Goal: Task Accomplishment & Management: Complete application form

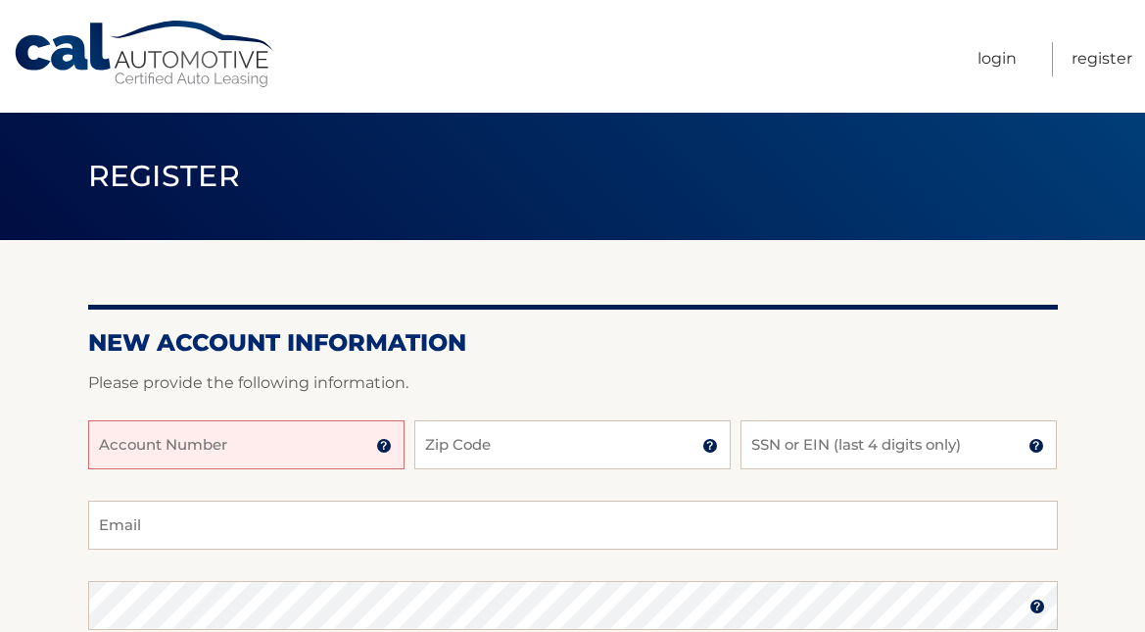
click at [356, 456] on input "Account Number" at bounding box center [246, 444] width 316 height 49
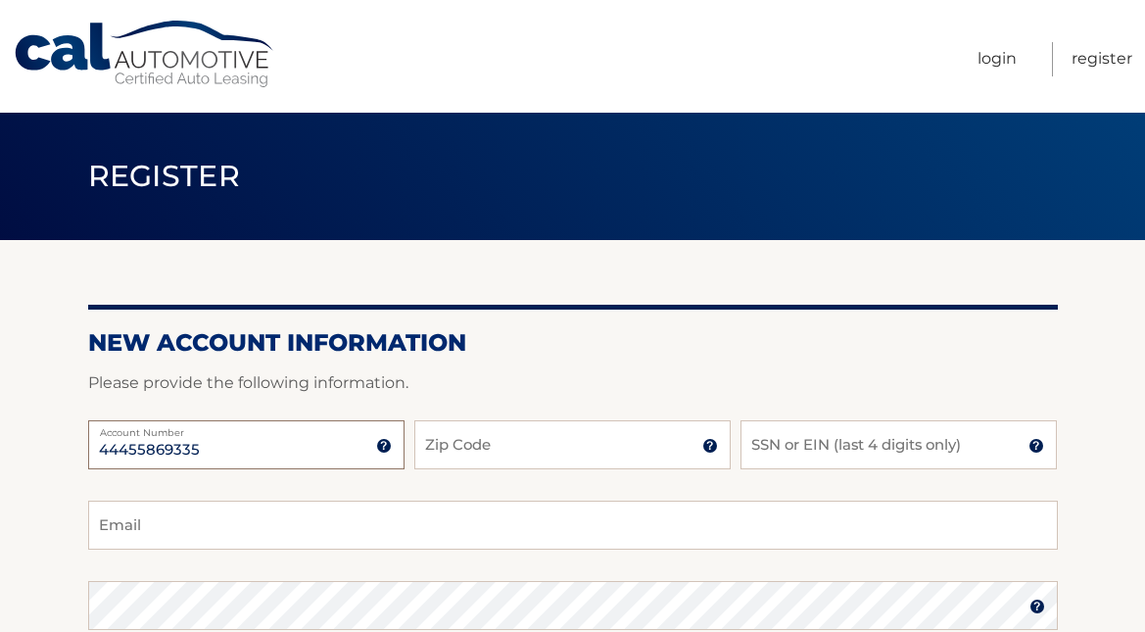
type input "44455869335"
click at [493, 457] on input "Zip Code" at bounding box center [572, 444] width 316 height 49
type input "33143"
type input "[EMAIL_ADDRESS][DOMAIN_NAME]"
click at [795, 441] on input "SSN or EIN (last 4 digits only)" at bounding box center [898, 444] width 316 height 49
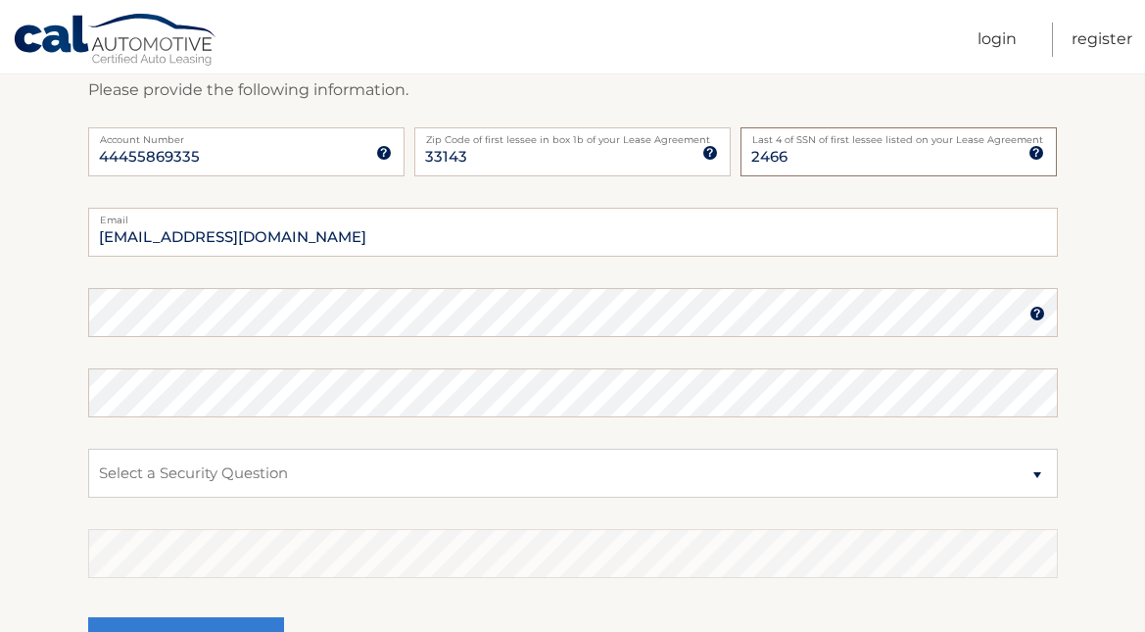
scroll to position [294, 0]
type input "2466"
click at [1028, 472] on select "Select a Security Question What was the name of your elementary school? What is…" at bounding box center [573, 472] width 970 height 49
select select "1"
click at [88, 448] on select "Select a Security Question What was the name of your elementary school? What is…" at bounding box center [573, 472] width 970 height 49
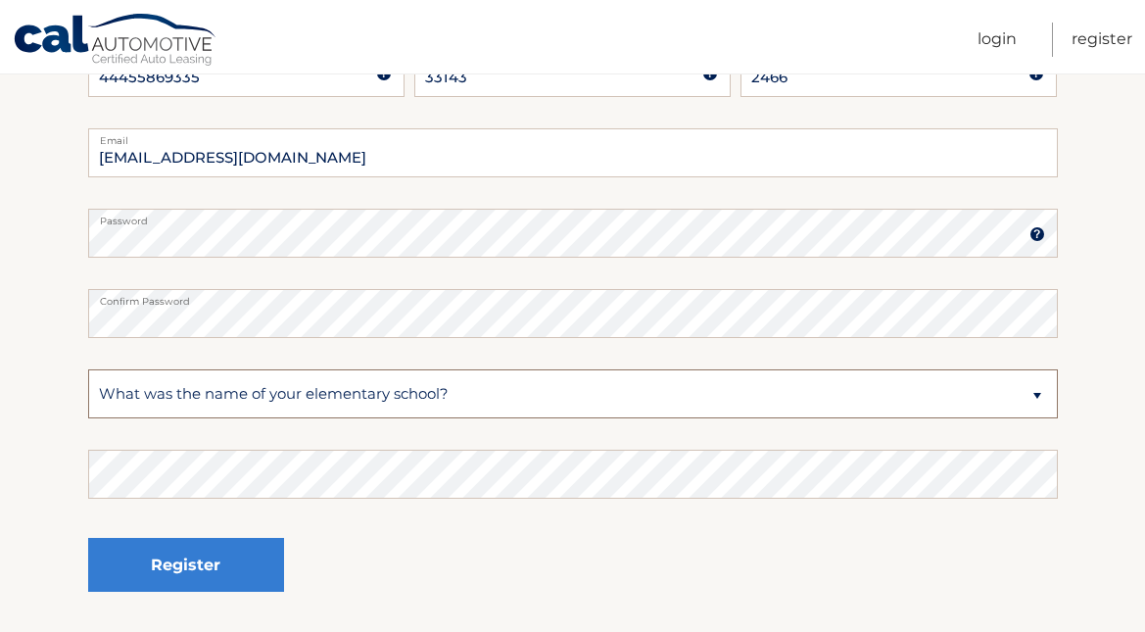
scroll to position [490, 0]
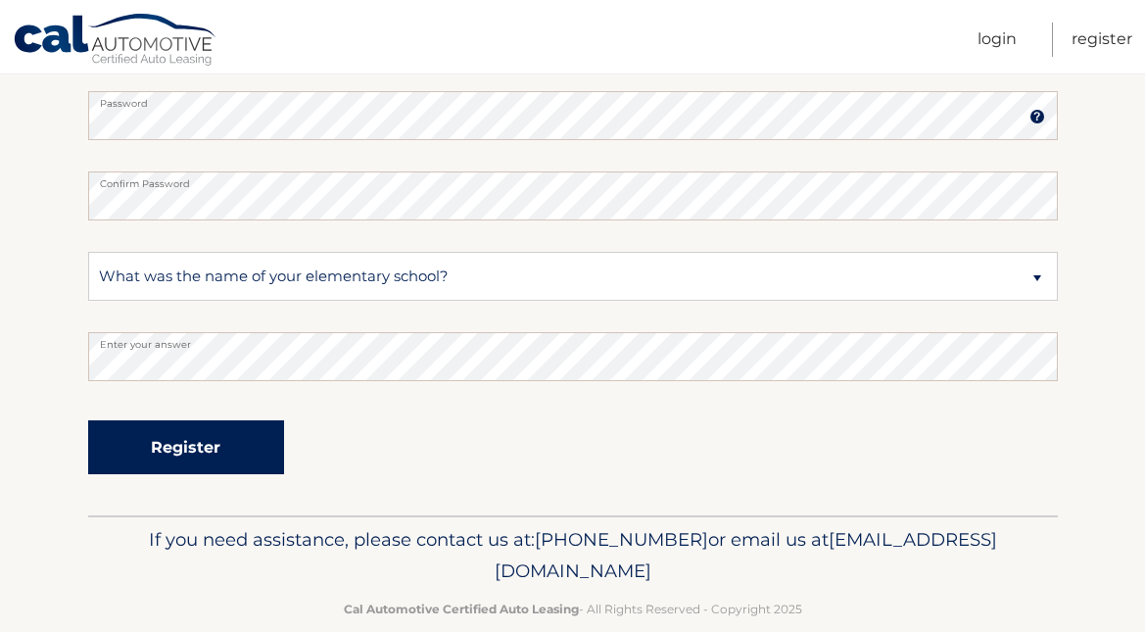
click at [226, 444] on button "Register" at bounding box center [186, 447] width 196 height 54
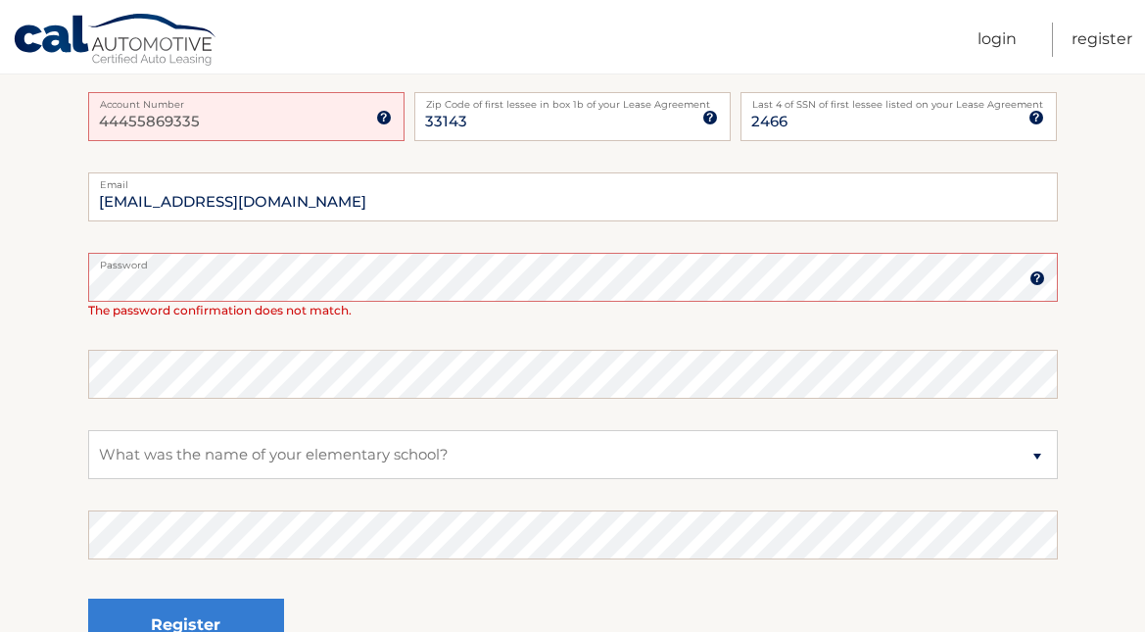
scroll to position [392, 0]
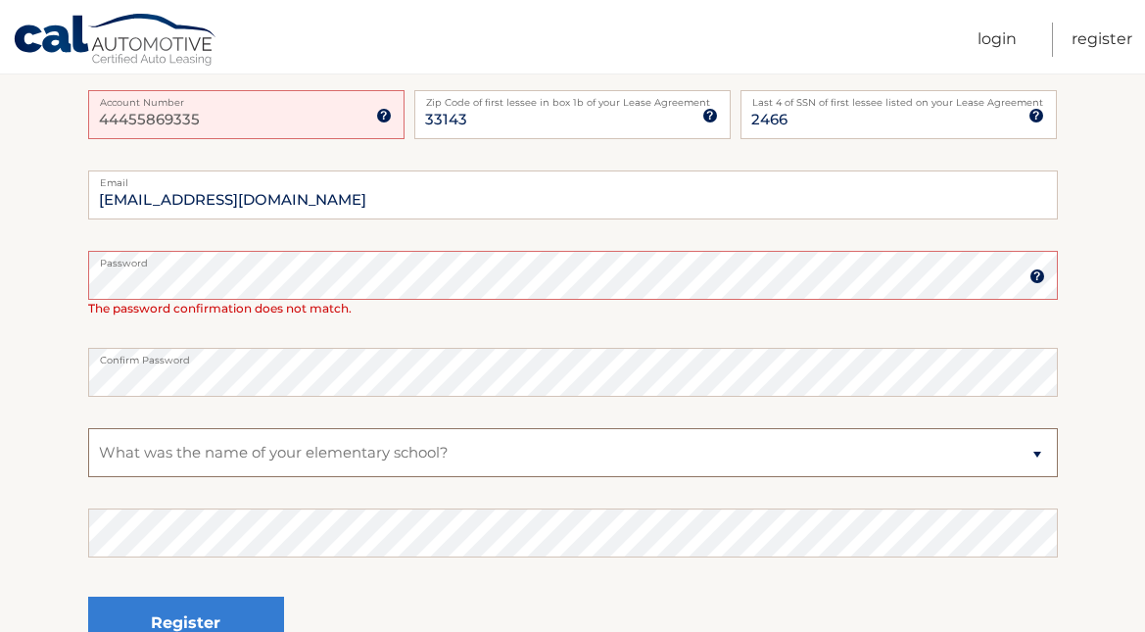
click at [209, 430] on select "Select a Security Question What was the name of your elementary school? What is…" at bounding box center [573, 452] width 970 height 49
click at [1040, 268] on img at bounding box center [1037, 276] width 16 height 16
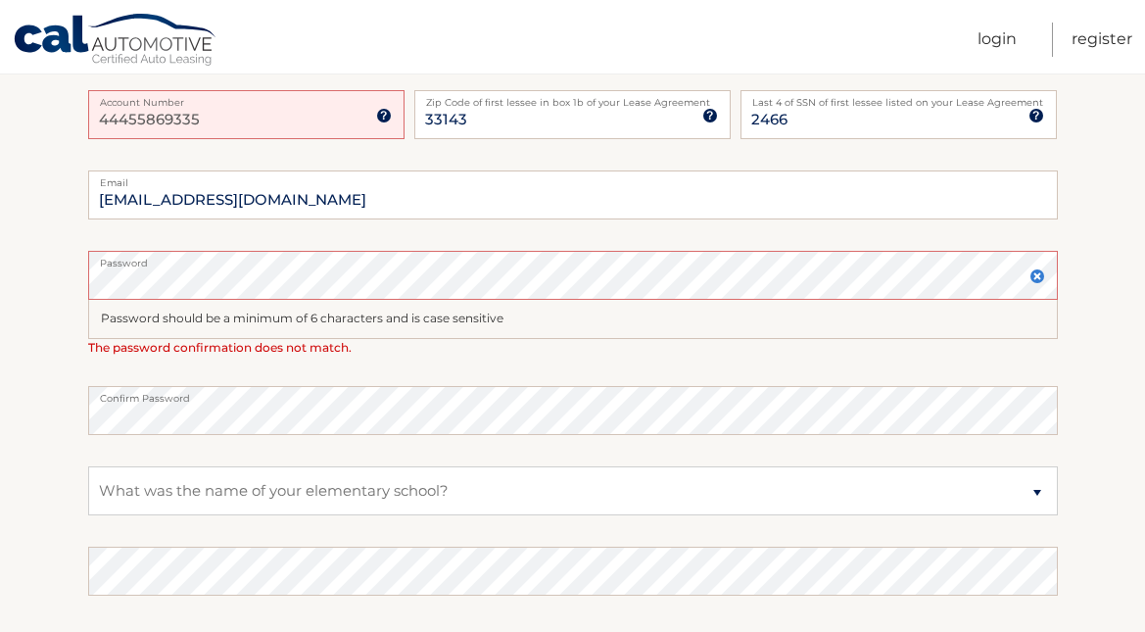
click at [70, 287] on section "One or more fields have an error. New Account Information Please provide the fo…" at bounding box center [572, 288] width 1145 height 881
click at [163, 397] on label "Confirm Password" at bounding box center [573, 394] width 970 height 16
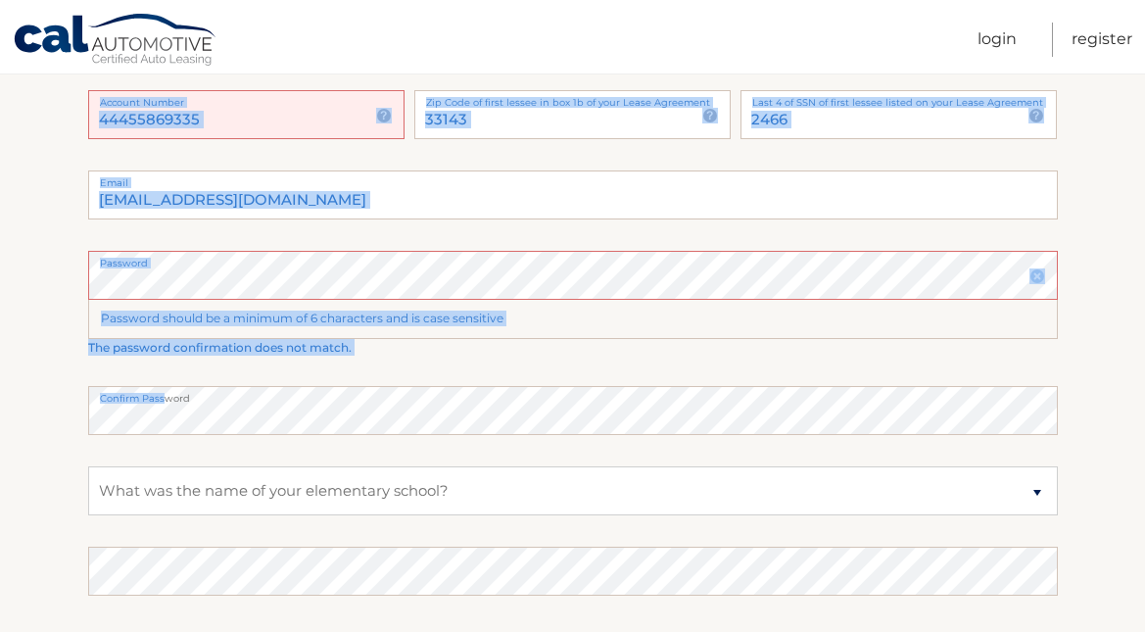
drag, startPoint x: 161, startPoint y: 399, endPoint x: -49, endPoint y: 437, distance: 213.0
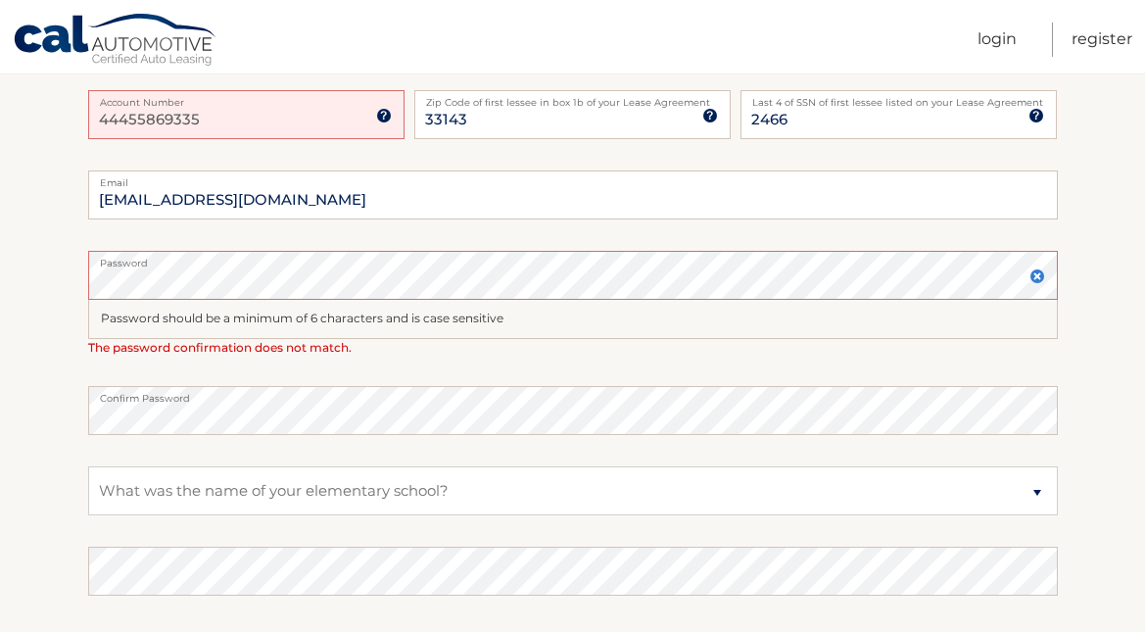
click at [208, 438] on fieldset "mia.palmerana2@gmail.com Email Password Password should be a minimum of 6 chara…" at bounding box center [573, 450] width 970 height 560
click at [61, 434] on section "One or more fields have an error. New Account Information Please provide the fo…" at bounding box center [572, 288] width 1145 height 881
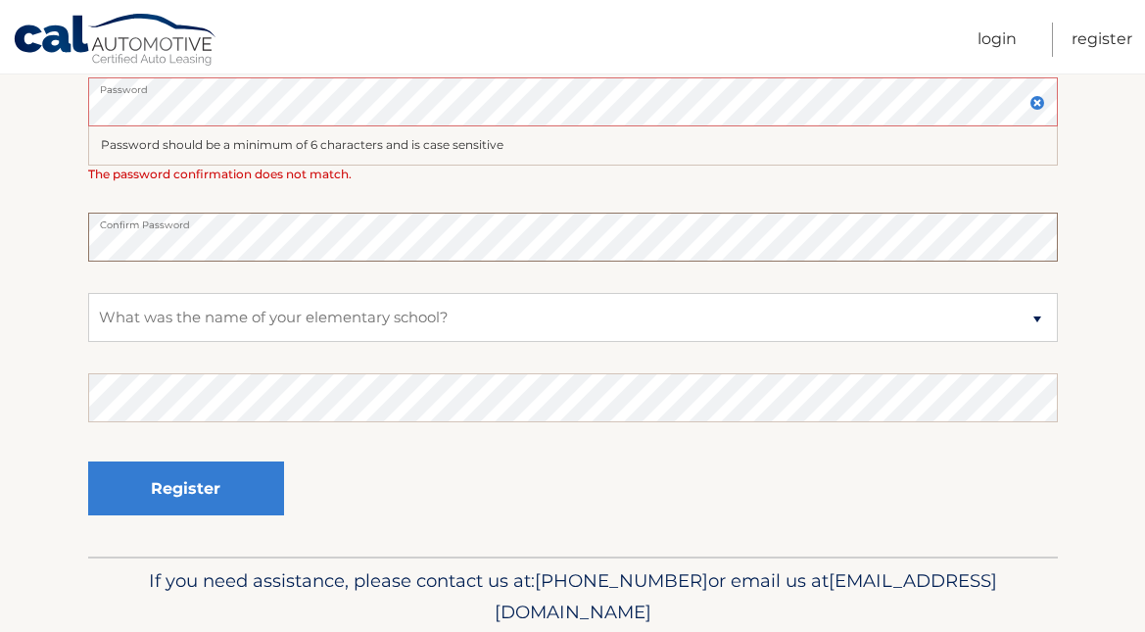
scroll to position [588, 0]
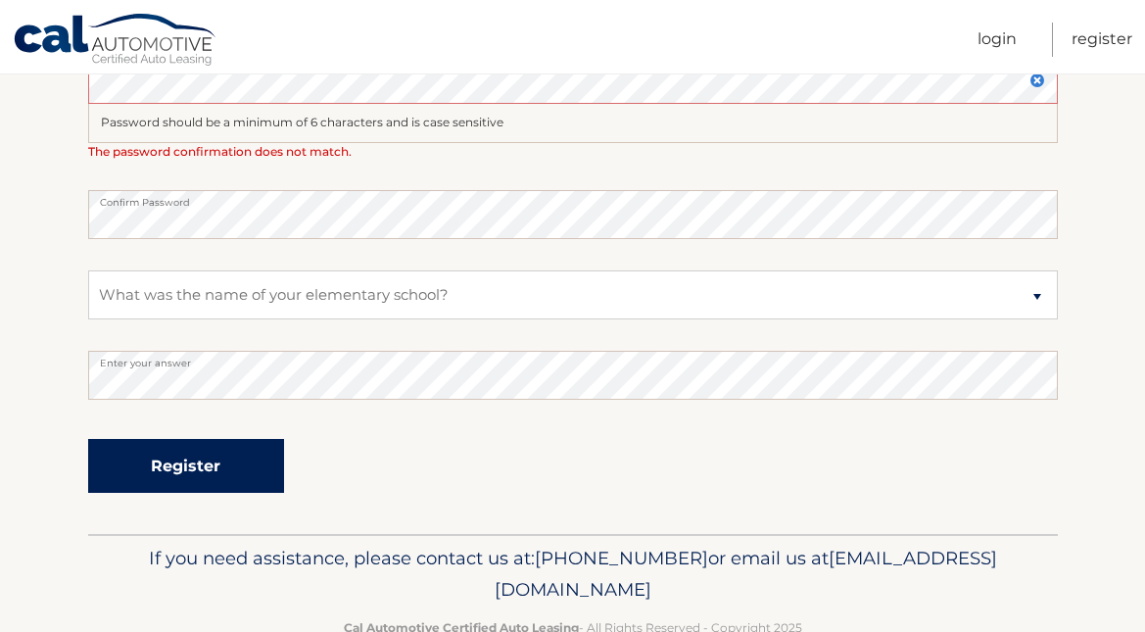
click at [167, 473] on button "Register" at bounding box center [186, 466] width 196 height 54
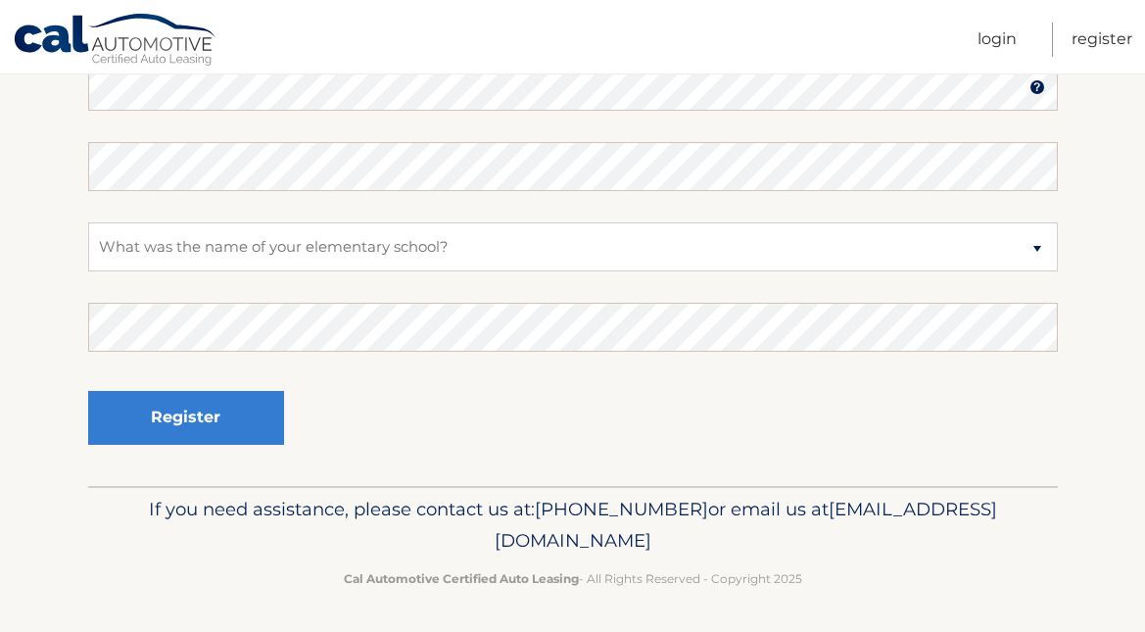
scroll to position [777, 0]
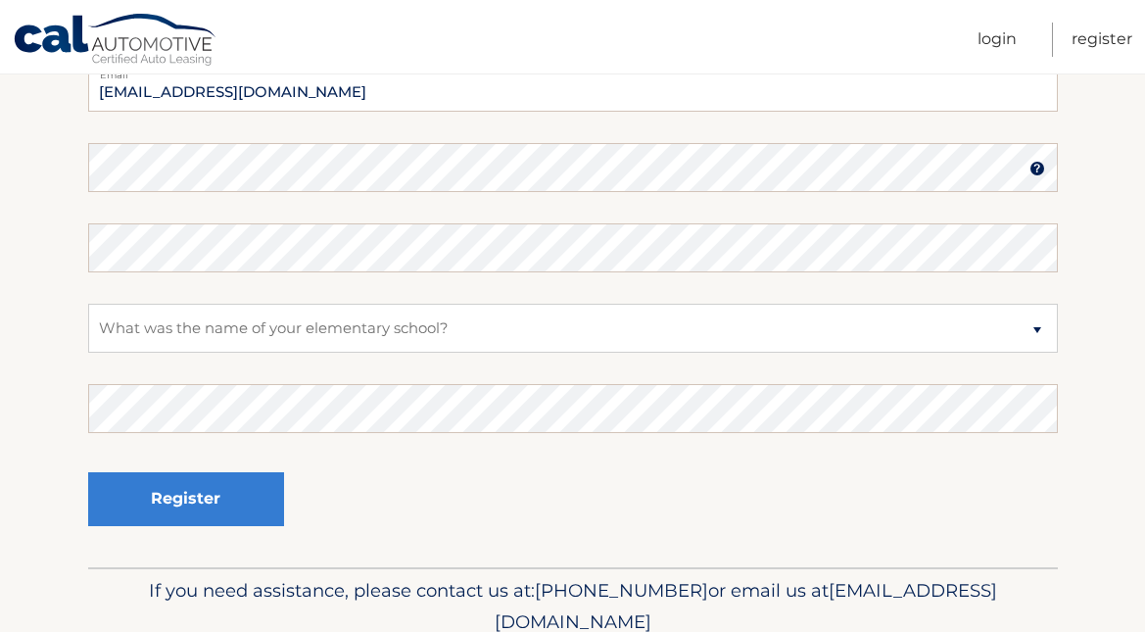
scroll to position [581, 0]
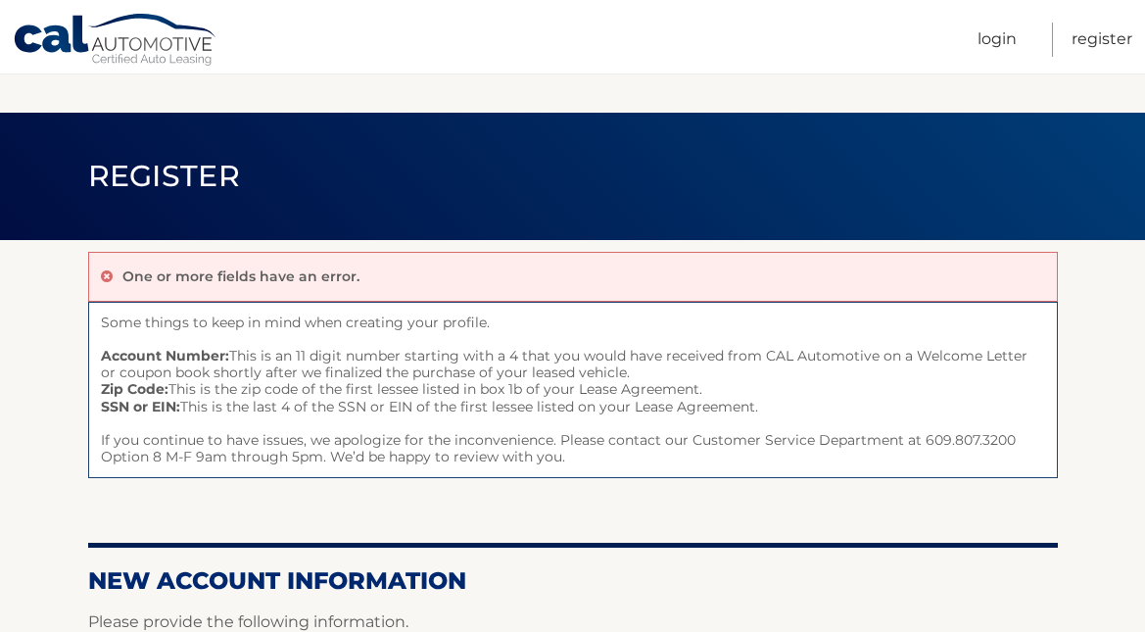
scroll to position [729, 0]
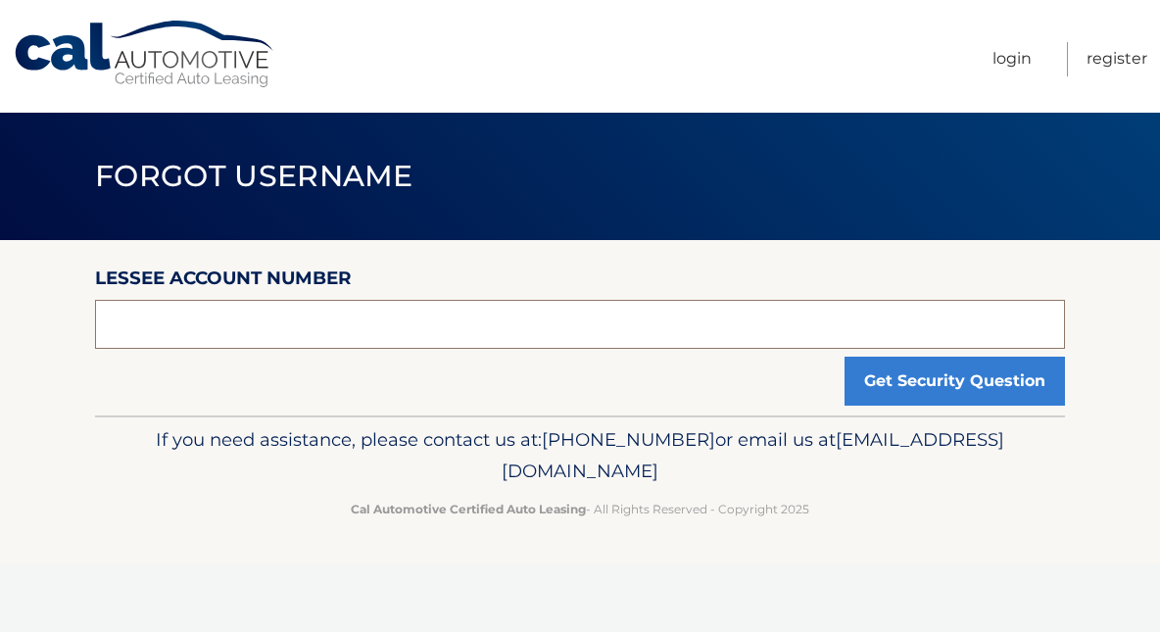
click at [433, 346] on input "text" at bounding box center [580, 324] width 970 height 49
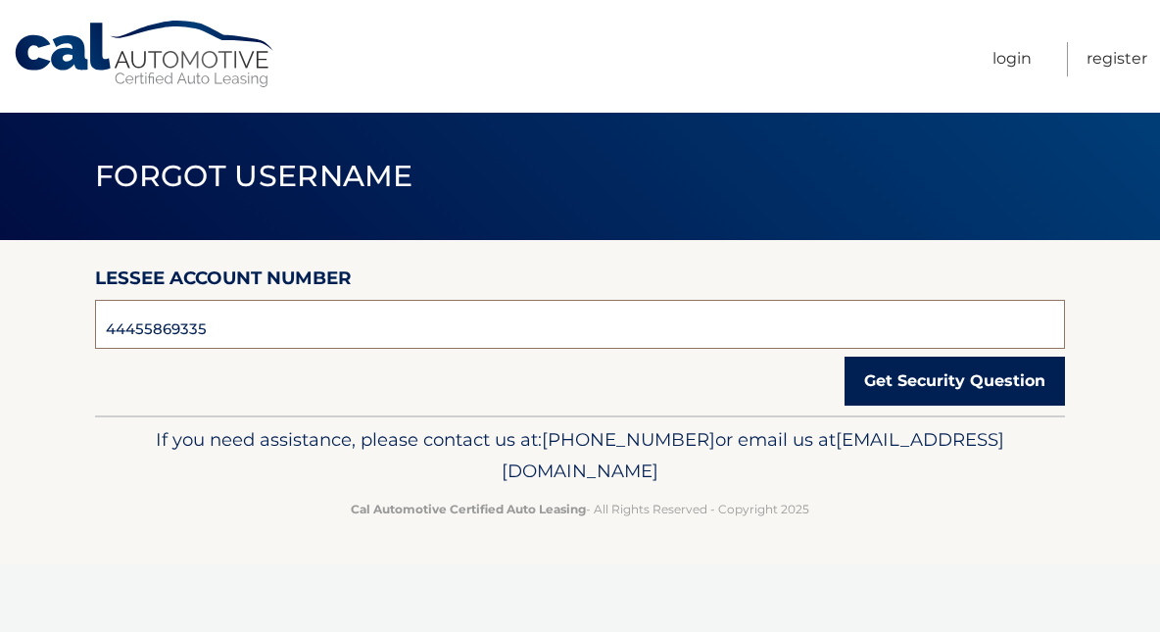
type input "44455869335"
click at [979, 372] on button "Get Security Question" at bounding box center [954, 381] width 220 height 49
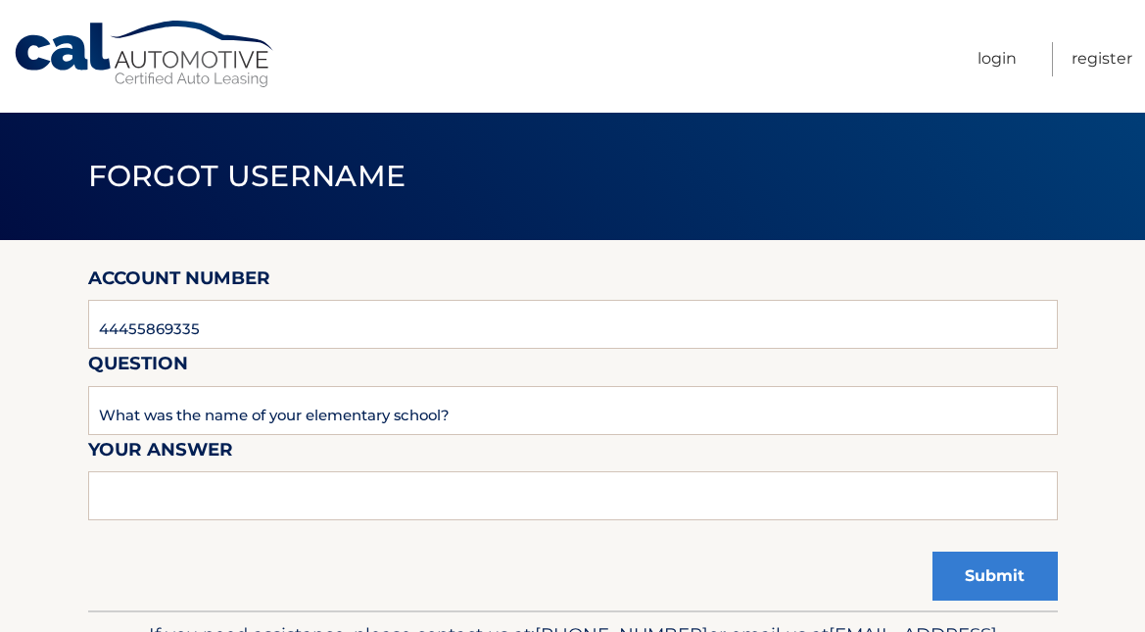
click at [314, 531] on form "Account Number 44455869335 Question What was the name of your elementary school…" at bounding box center [573, 403] width 970 height 280
click at [314, 497] on input "text" at bounding box center [573, 495] width 970 height 49
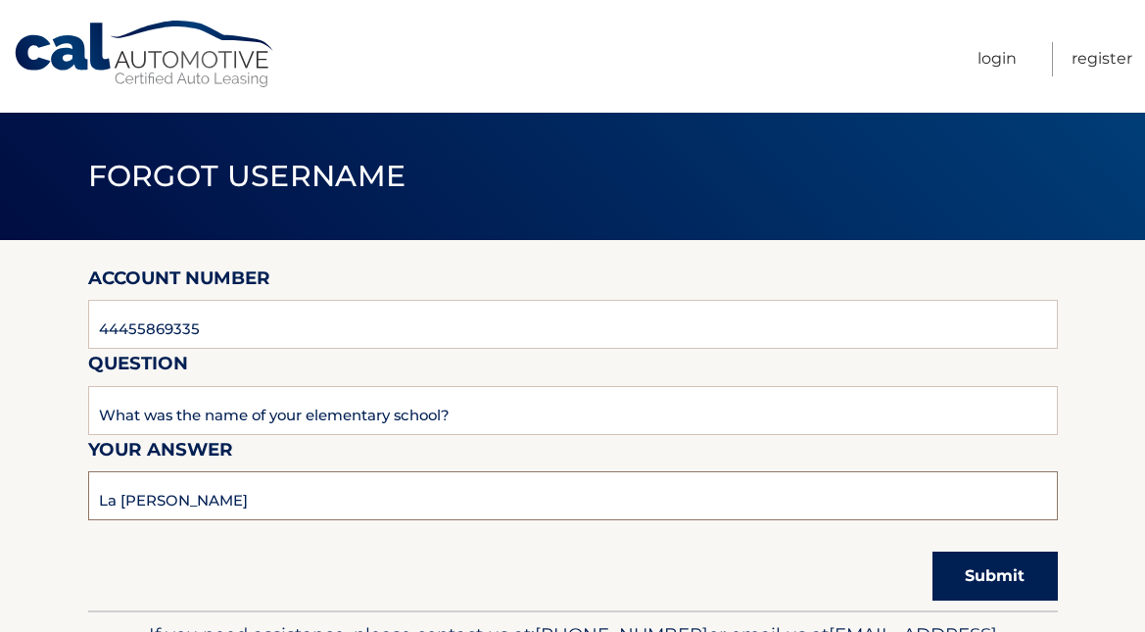
type input "La [PERSON_NAME]"
click at [1022, 566] on button "Submit" at bounding box center [994, 575] width 125 height 49
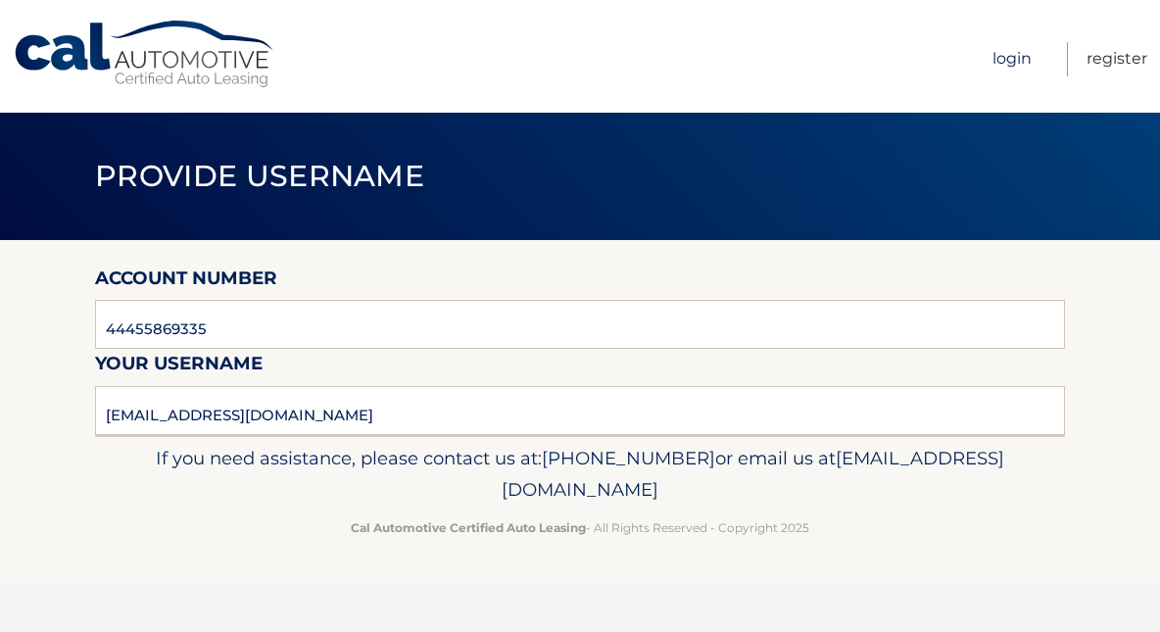
click at [1027, 64] on link "Login" at bounding box center [1011, 59] width 39 height 34
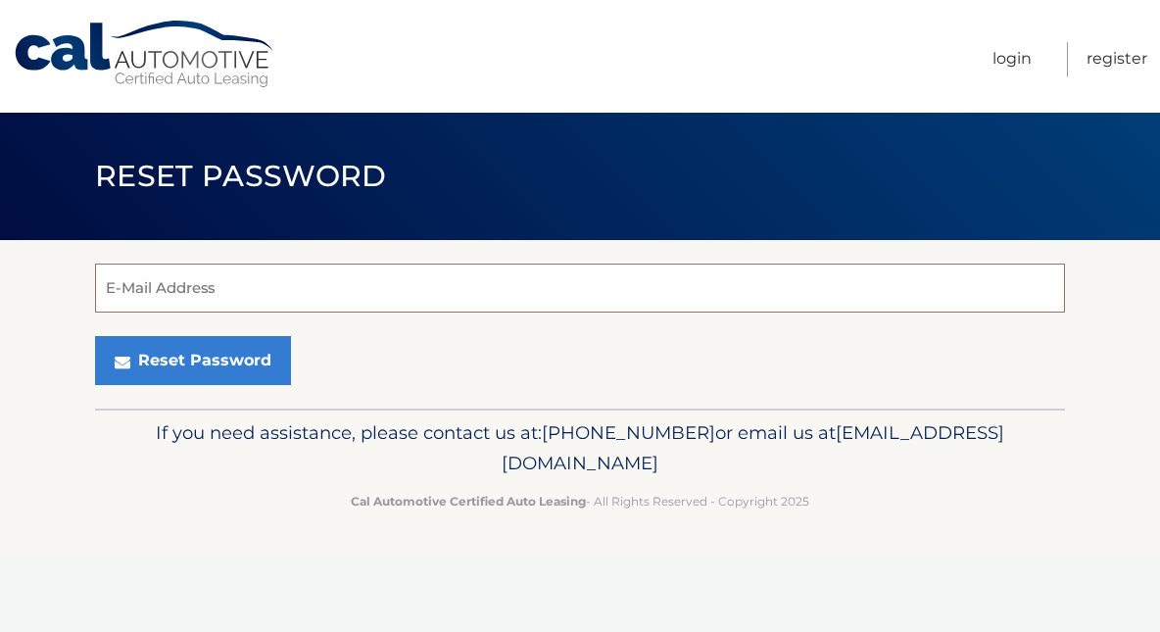
click at [353, 293] on input "E-Mail Address" at bounding box center [580, 287] width 970 height 49
type input "mia.palmerana2@gmail.com"
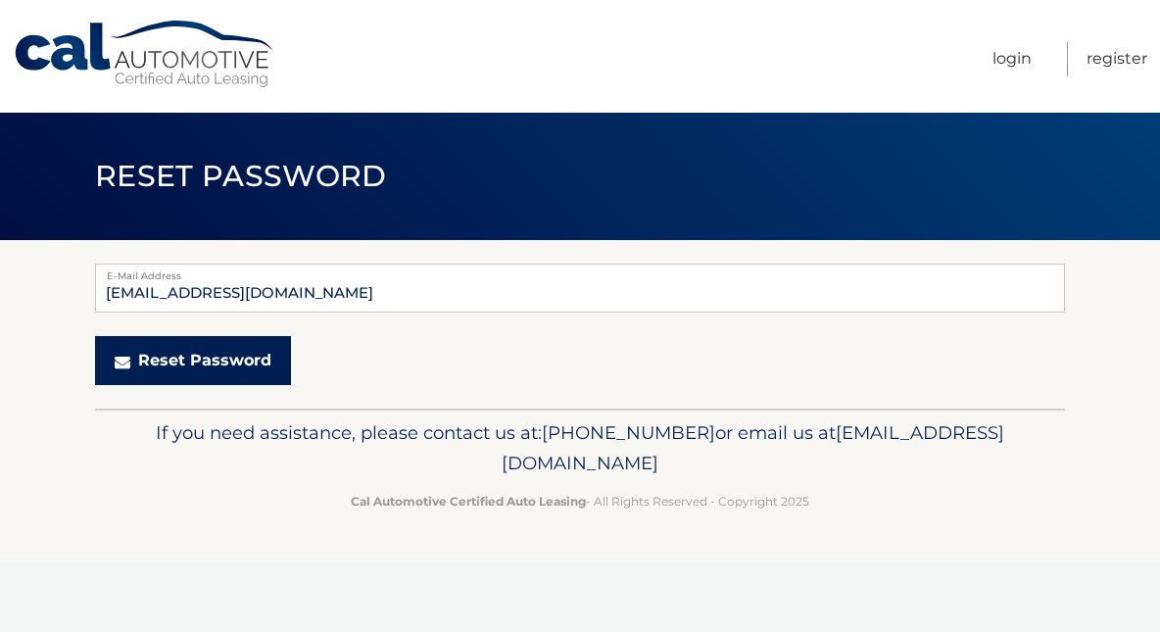
click at [230, 361] on button "Reset Password" at bounding box center [193, 360] width 196 height 49
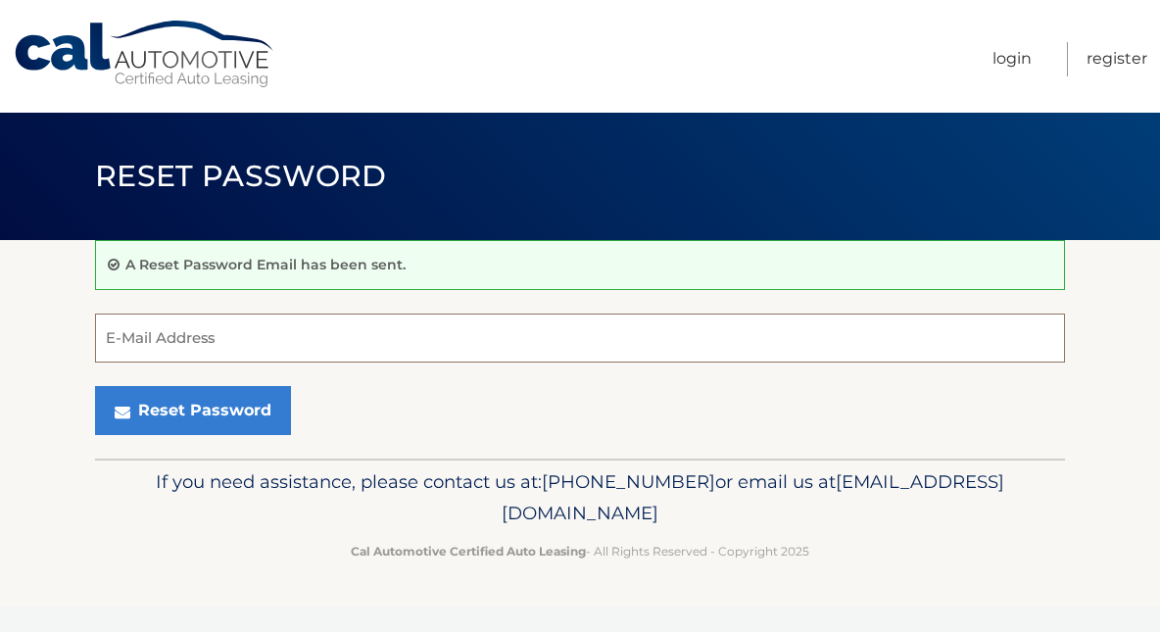
click at [239, 345] on input "E-Mail Address" at bounding box center [580, 337] width 970 height 49
type input "mia.palmerana2@gmail.com"
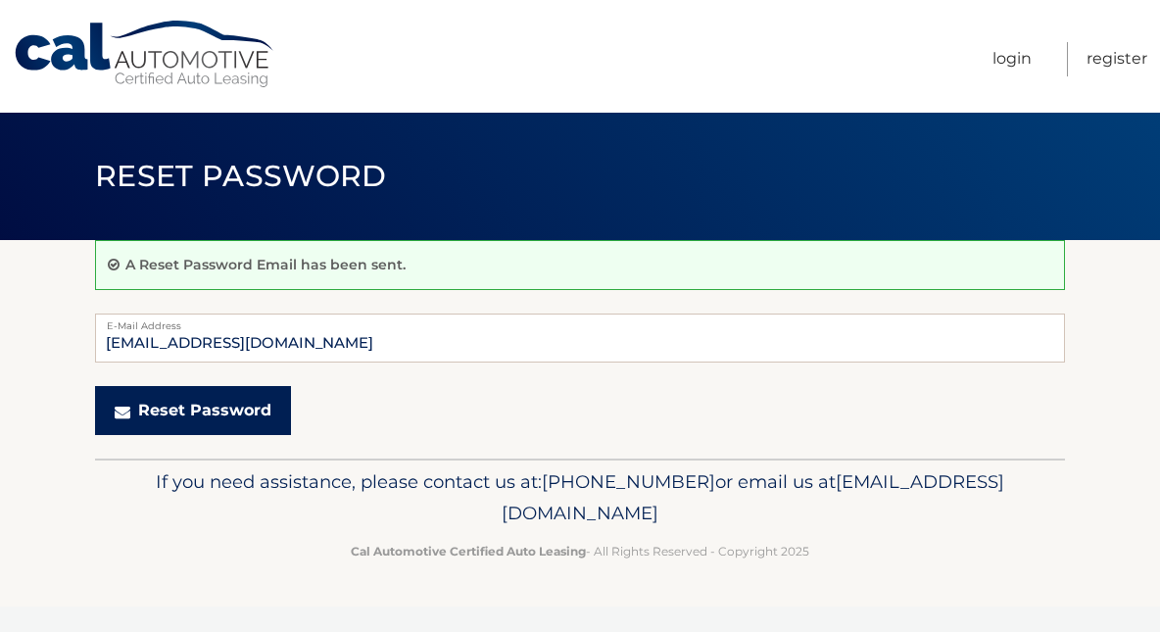
click at [234, 423] on button "Reset Password" at bounding box center [193, 410] width 196 height 49
